Goal: Check status: Check status

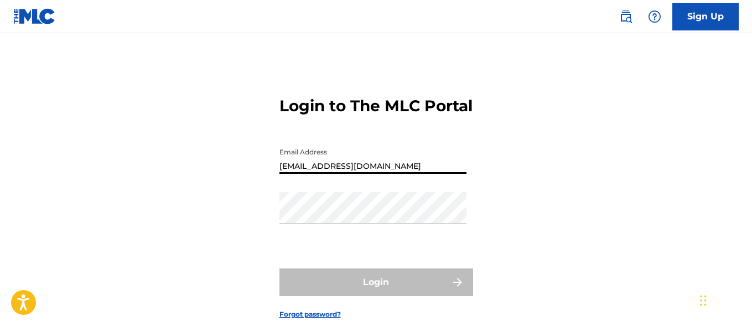
type input "[EMAIL_ADDRESS][DOMAIN_NAME]"
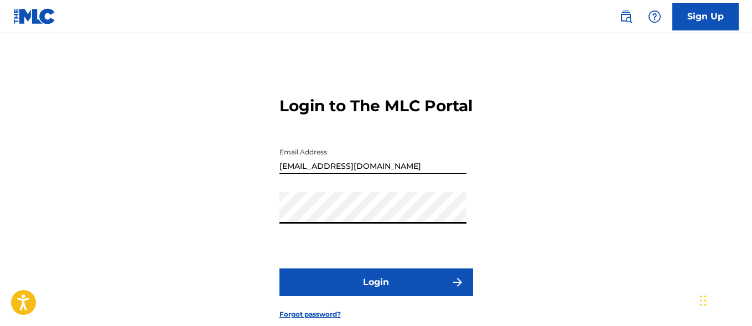
click at [376, 296] on button "Login" at bounding box center [377, 282] width 194 height 28
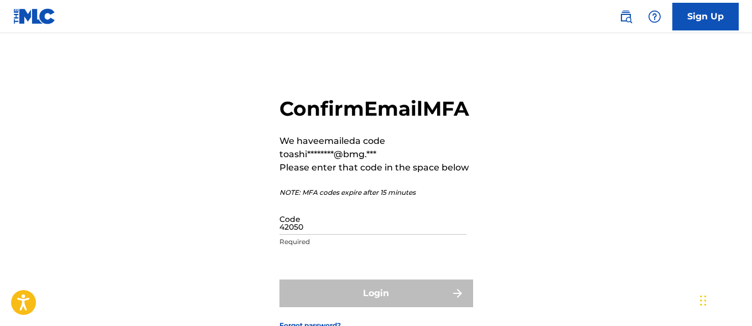
type input "420504"
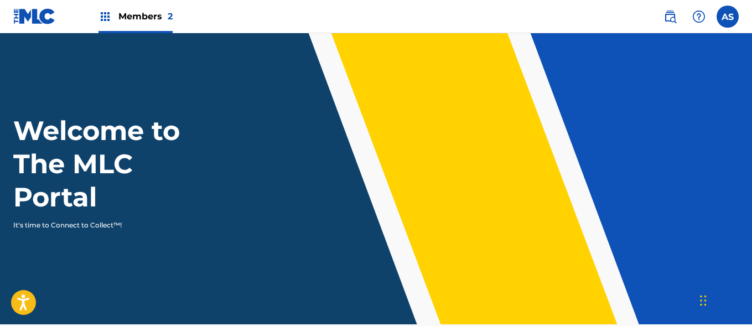
click at [105, 17] on img at bounding box center [105, 16] width 13 height 13
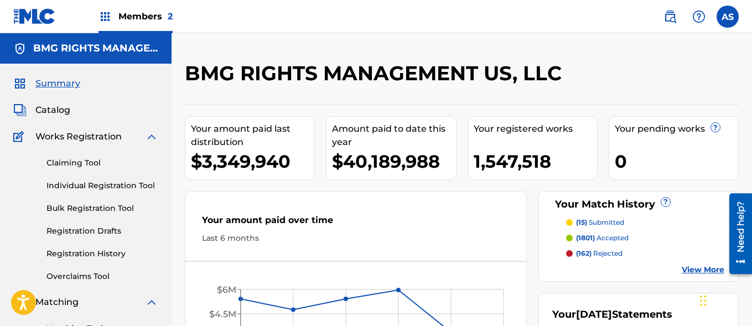
scroll to position [240, 0]
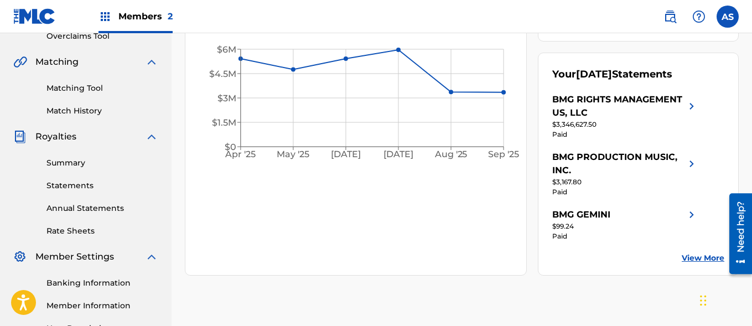
click at [102, 163] on link "Summary" at bounding box center [102, 163] width 112 height 12
